Goal: Check status: Check status

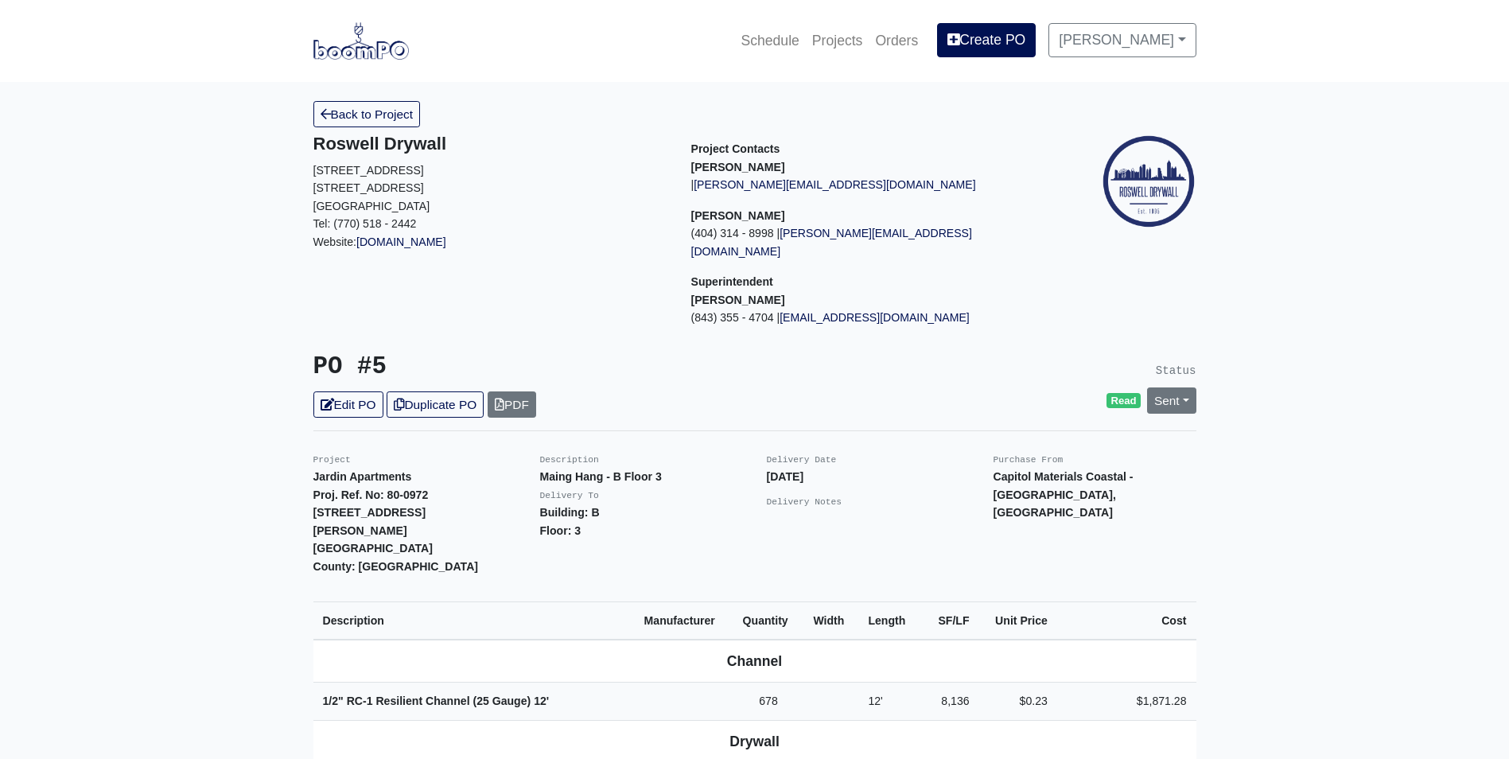
click at [358, 46] on img at bounding box center [360, 40] width 95 height 37
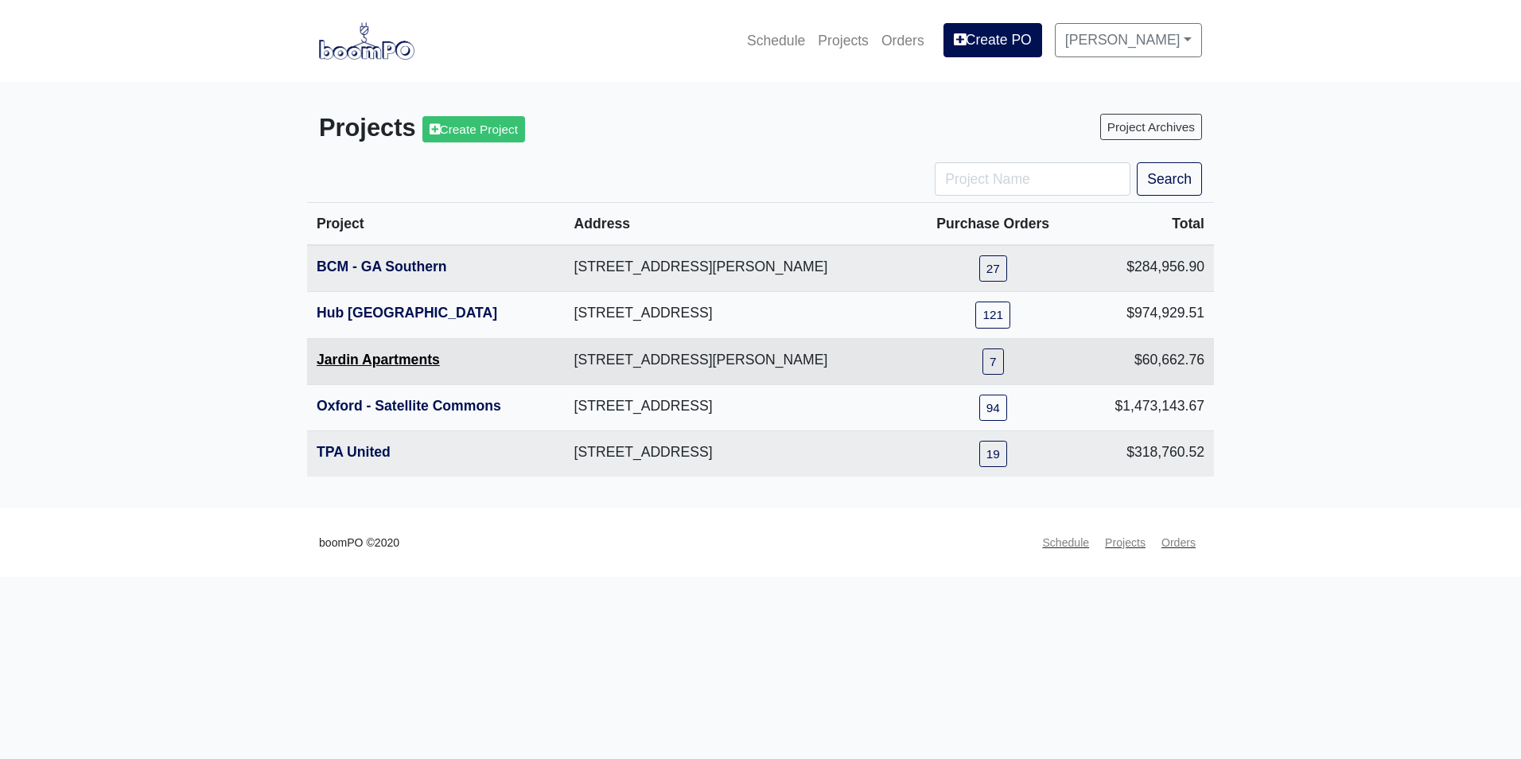
click at [372, 356] on link "Jardin Apartments" at bounding box center [378, 360] width 123 height 16
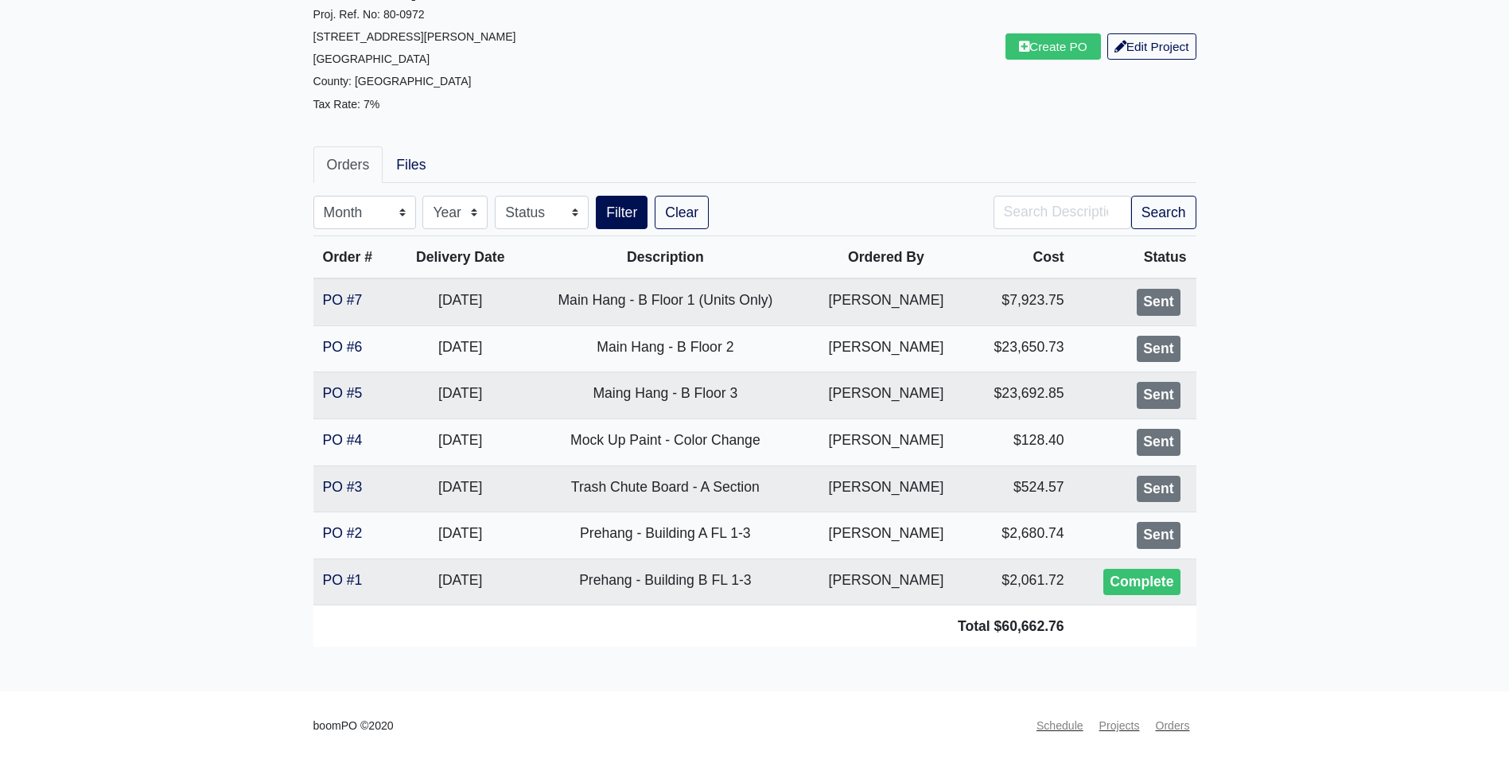
scroll to position [142, 0]
click at [335, 579] on link "PO #1" at bounding box center [343, 578] width 40 height 16
